Goal: Navigation & Orientation: Find specific page/section

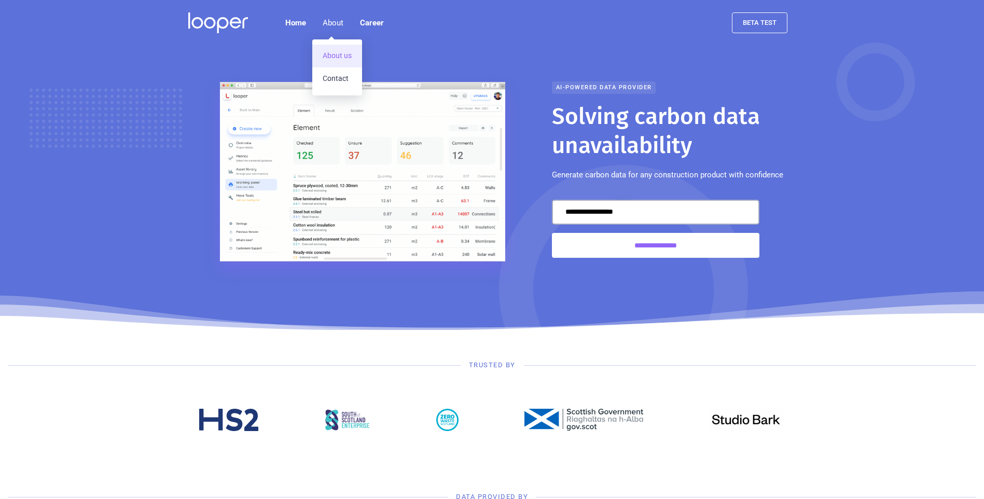
click at [339, 57] on link "About us" at bounding box center [337, 56] width 50 height 23
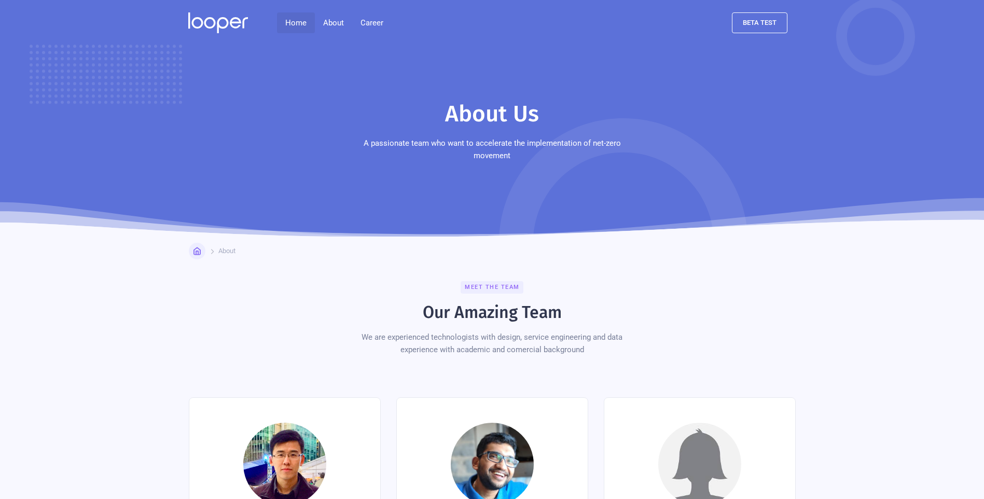
click at [297, 29] on link "Home" at bounding box center [296, 22] width 38 height 21
